Goal: Navigation & Orientation: Find specific page/section

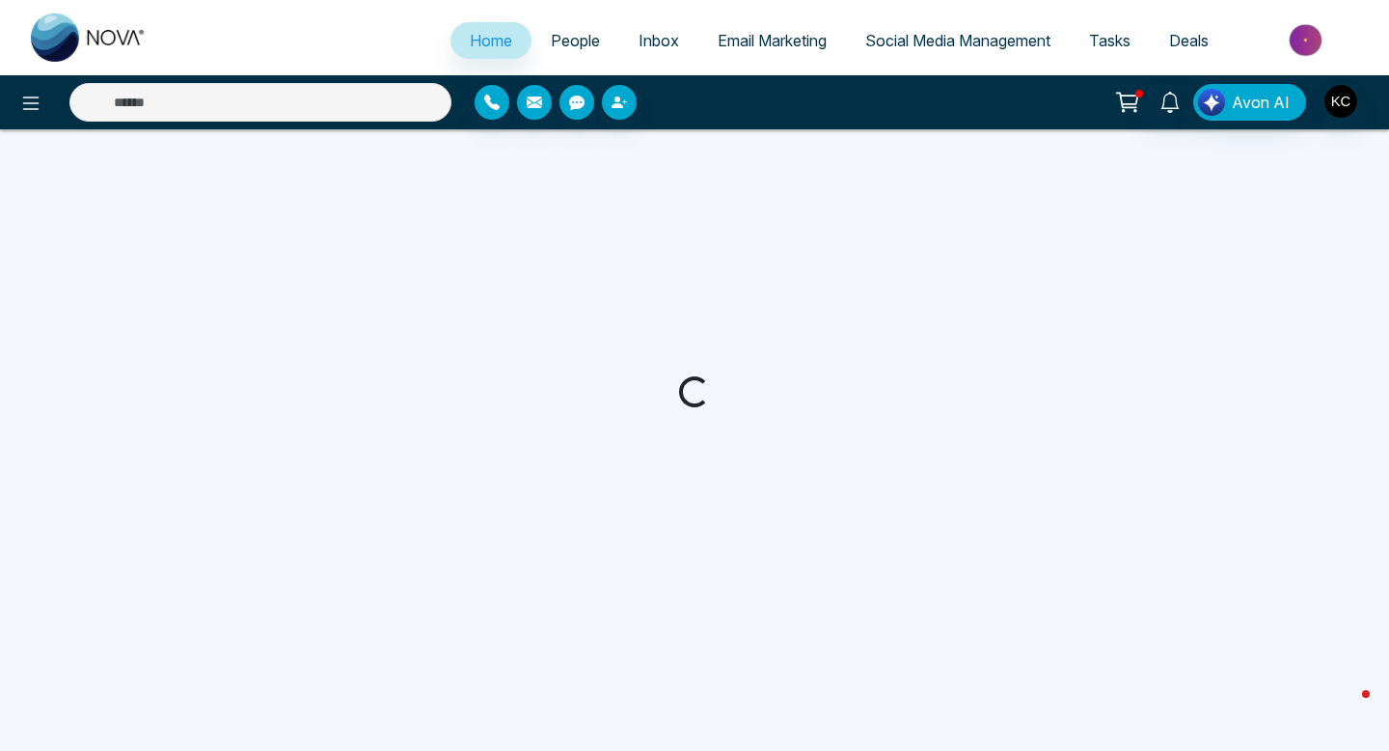
select select "*"
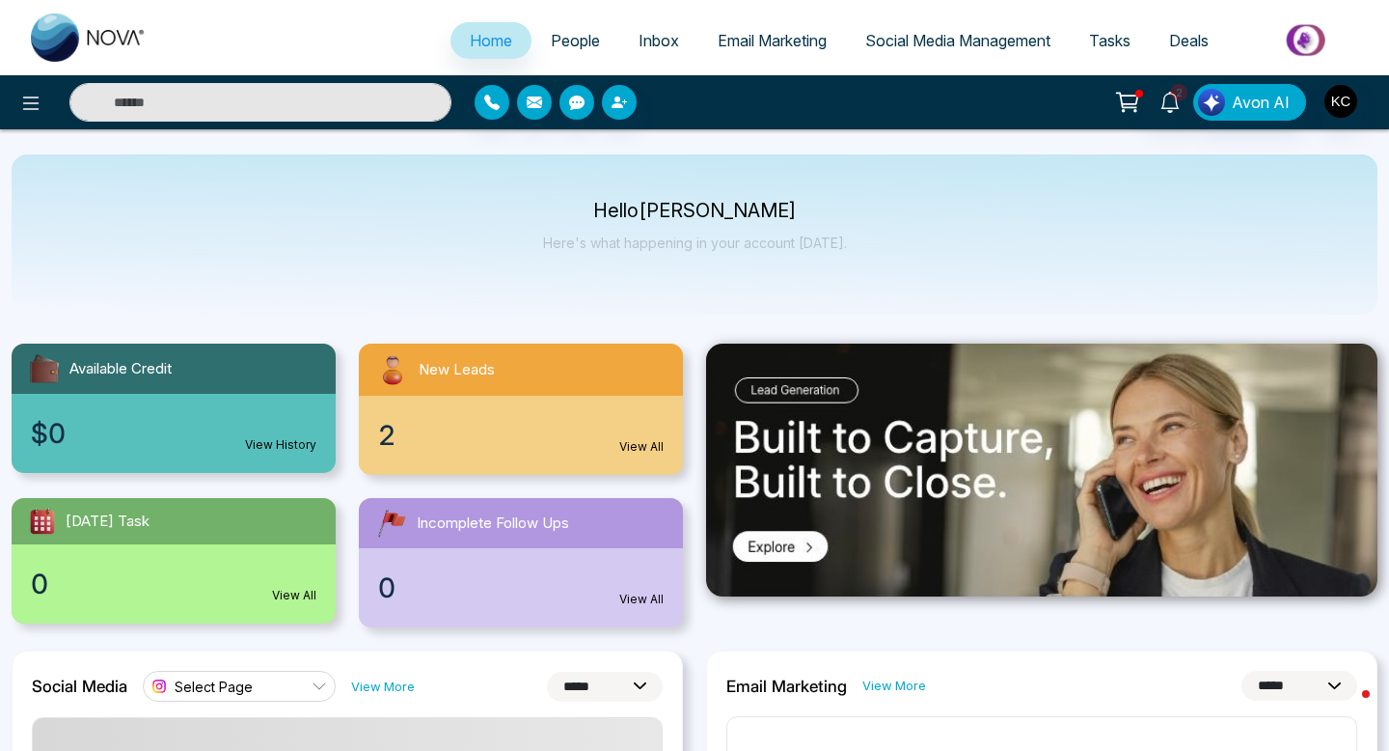
click at [639, 441] on link "View All" at bounding box center [641, 446] width 44 height 17
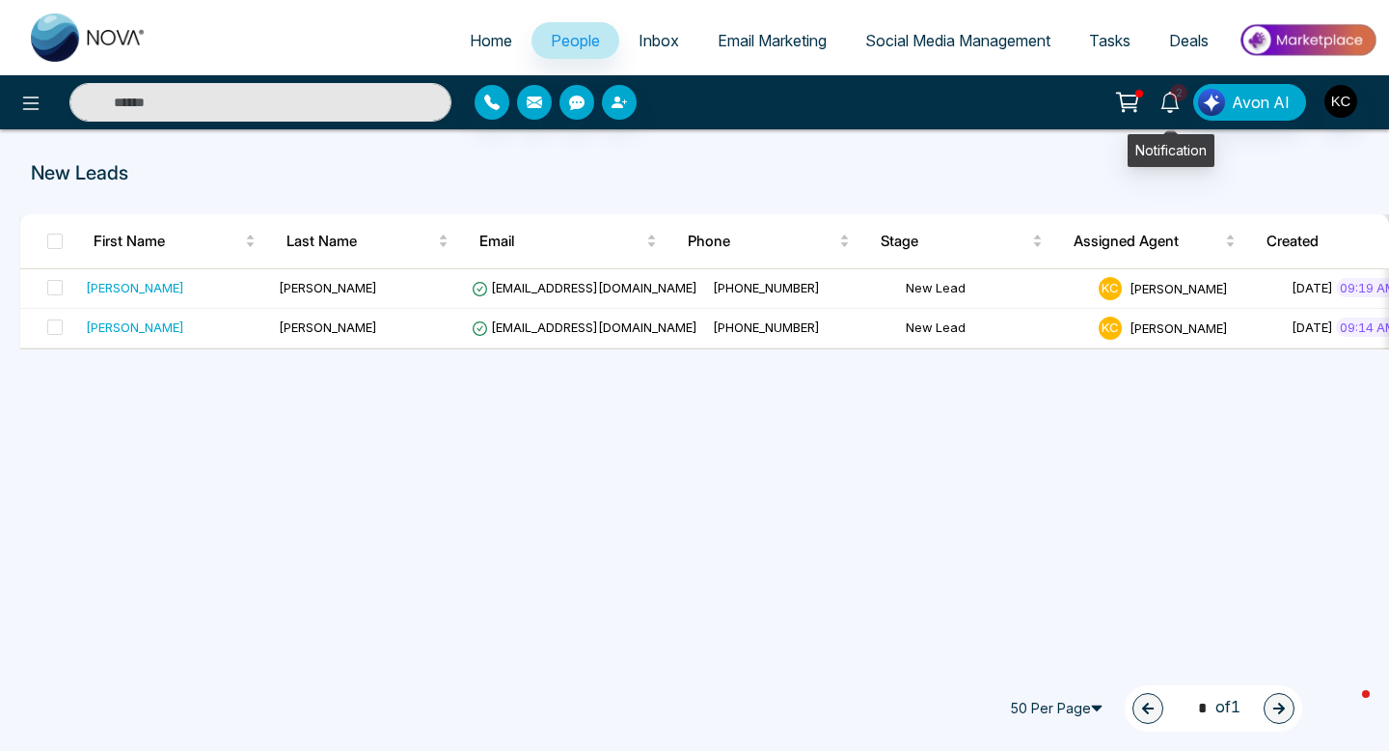
click at [1181, 98] on span "2" at bounding box center [1178, 92] width 17 height 17
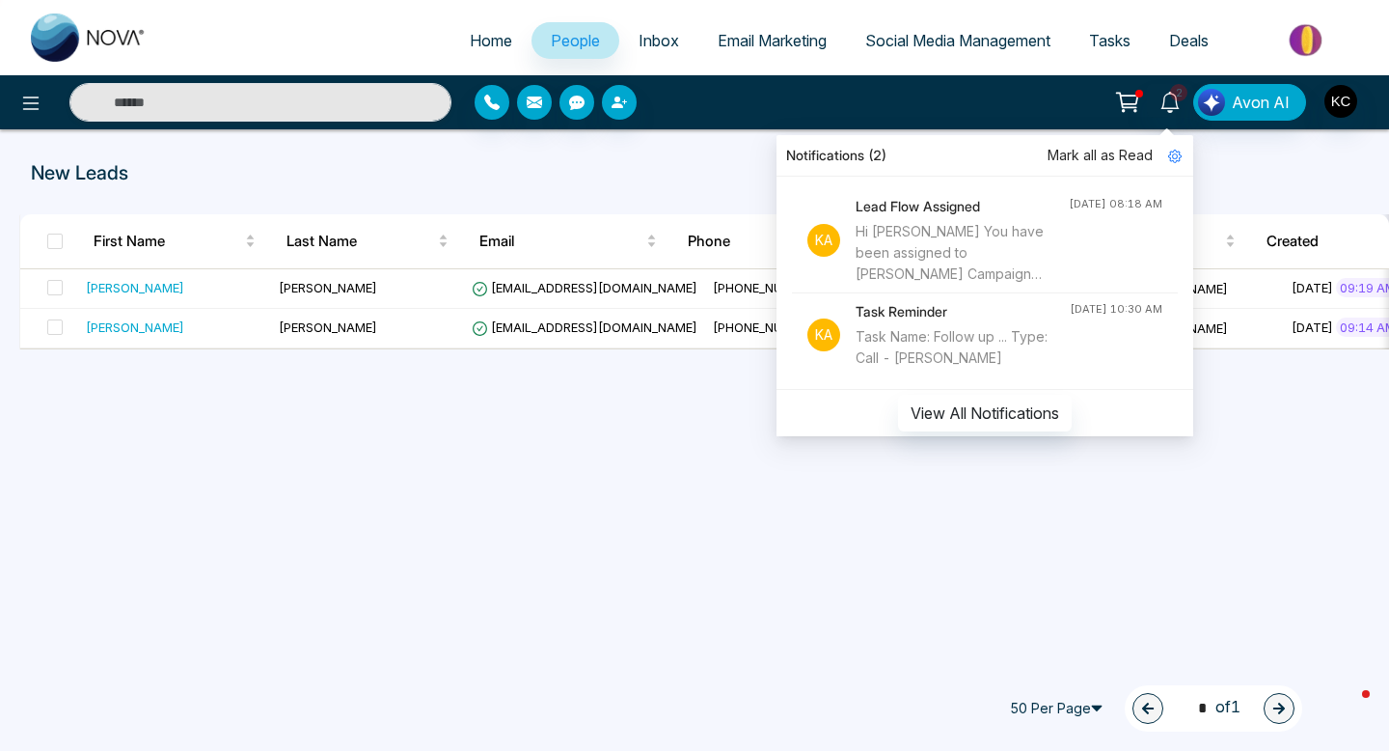
click at [972, 256] on div "Hi Kanwar Cheema You have been assigned to Dixie Campaign 11 Aug 2025, start ex…" at bounding box center [962, 253] width 213 height 64
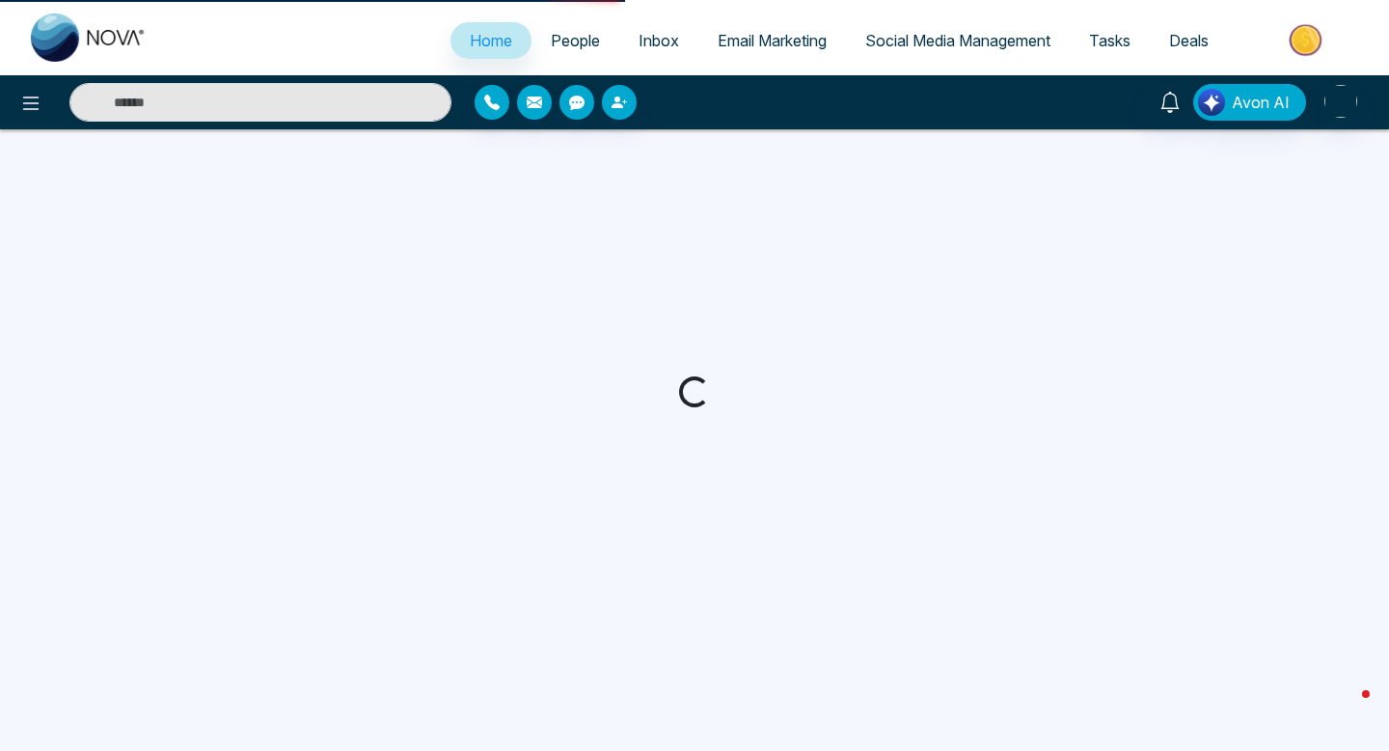
select select "*"
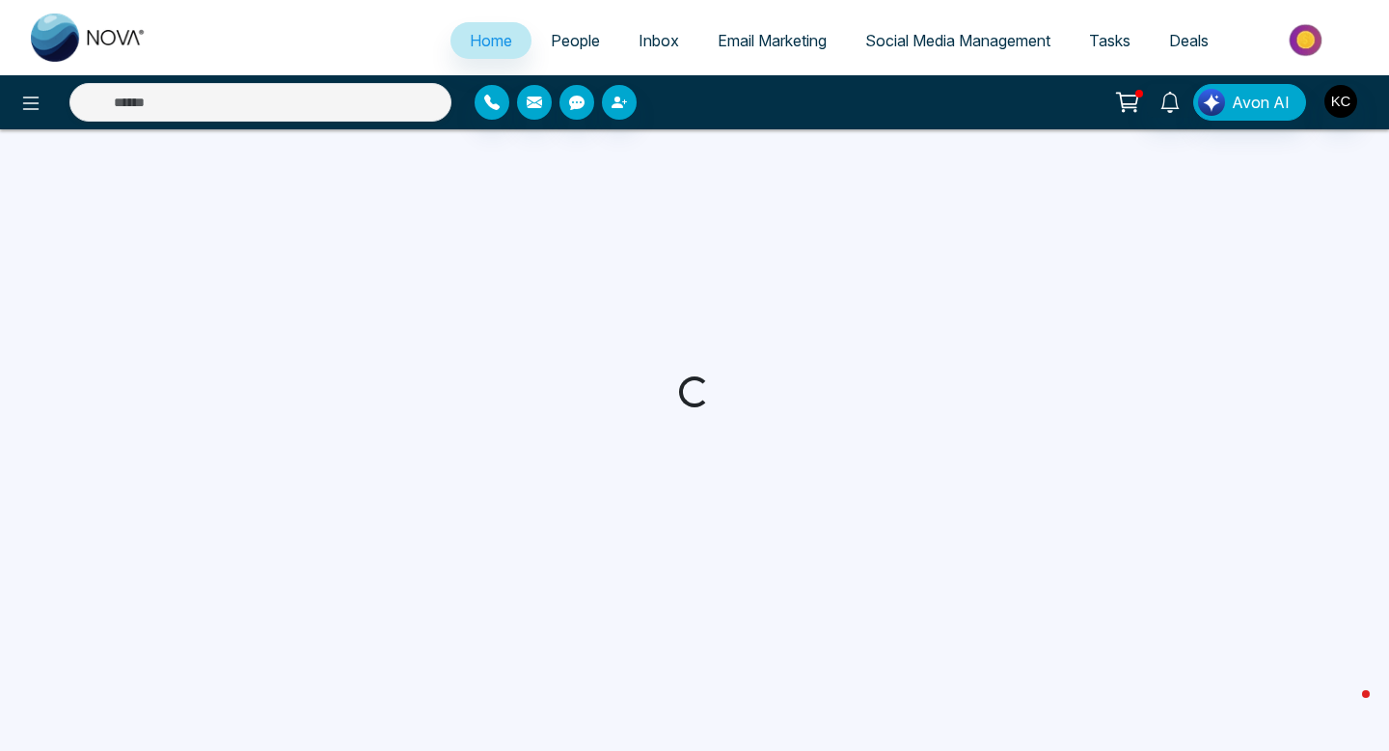
select select "*"
